Goal: Find specific page/section: Find specific page/section

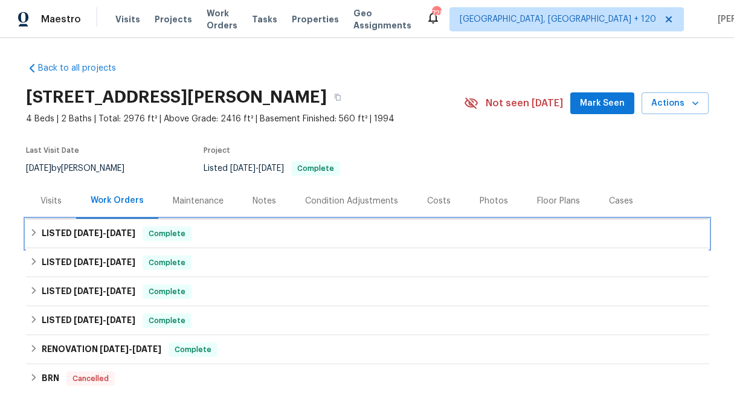
click at [30, 234] on icon at bounding box center [34, 232] width 8 height 8
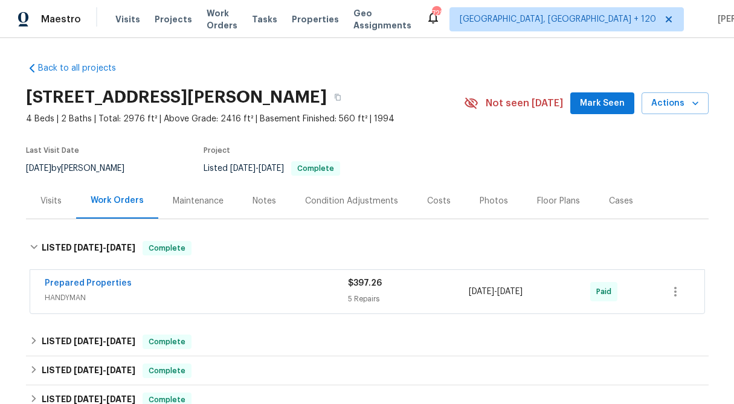
click at [365, 287] on span "$397.26" at bounding box center [365, 283] width 34 height 8
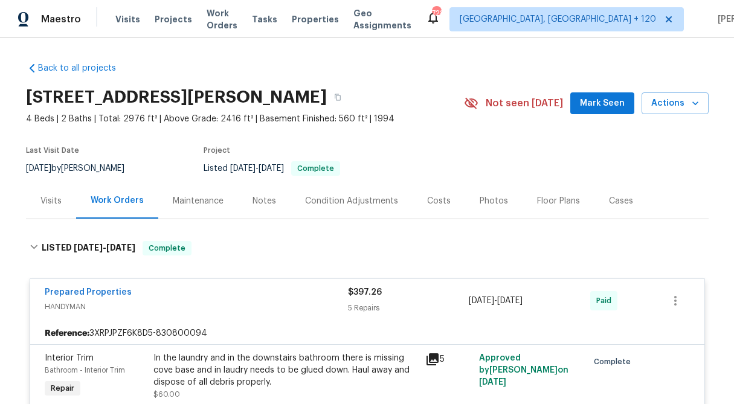
click at [57, 208] on div "Visits" at bounding box center [51, 201] width 50 height 36
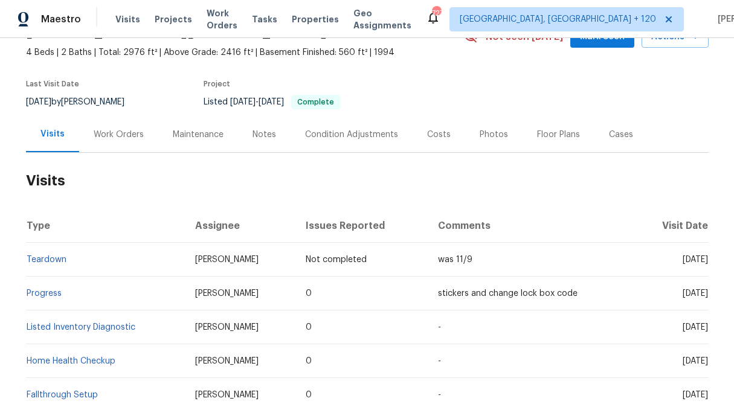
scroll to position [5, 0]
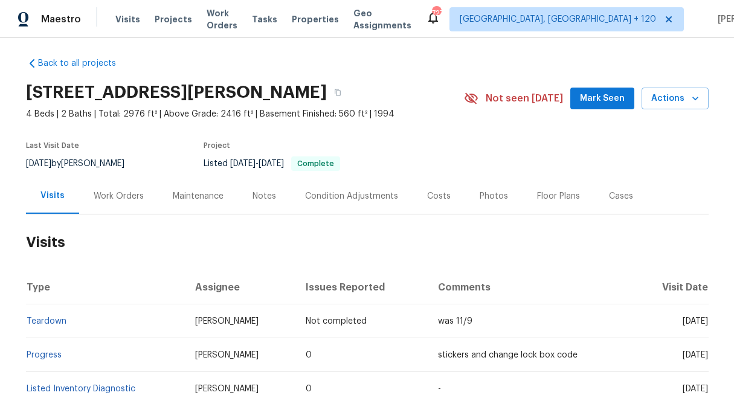
click at [125, 191] on div "Work Orders" at bounding box center [119, 196] width 50 height 12
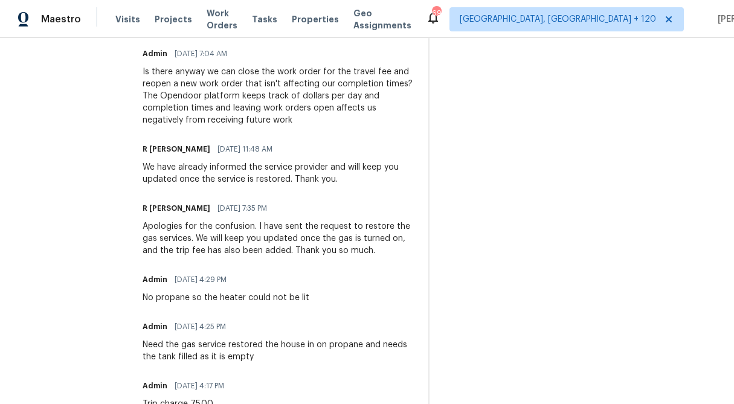
scroll to position [588, 0]
